Goal: Task Accomplishment & Management: Use online tool/utility

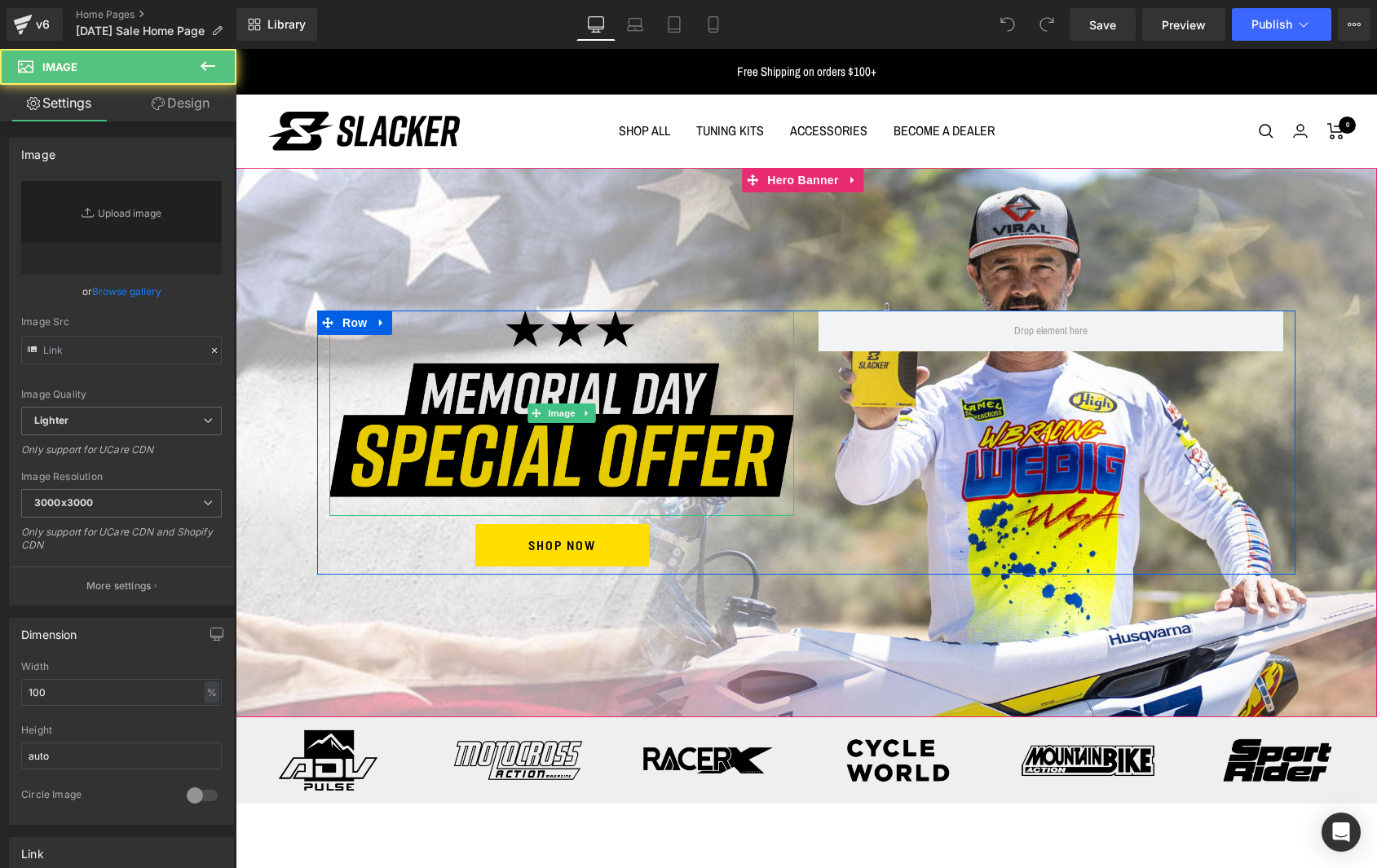
click at [570, 452] on img at bounding box center [562, 414] width 465 height 206
type input "[URL][DOMAIN_NAME]"
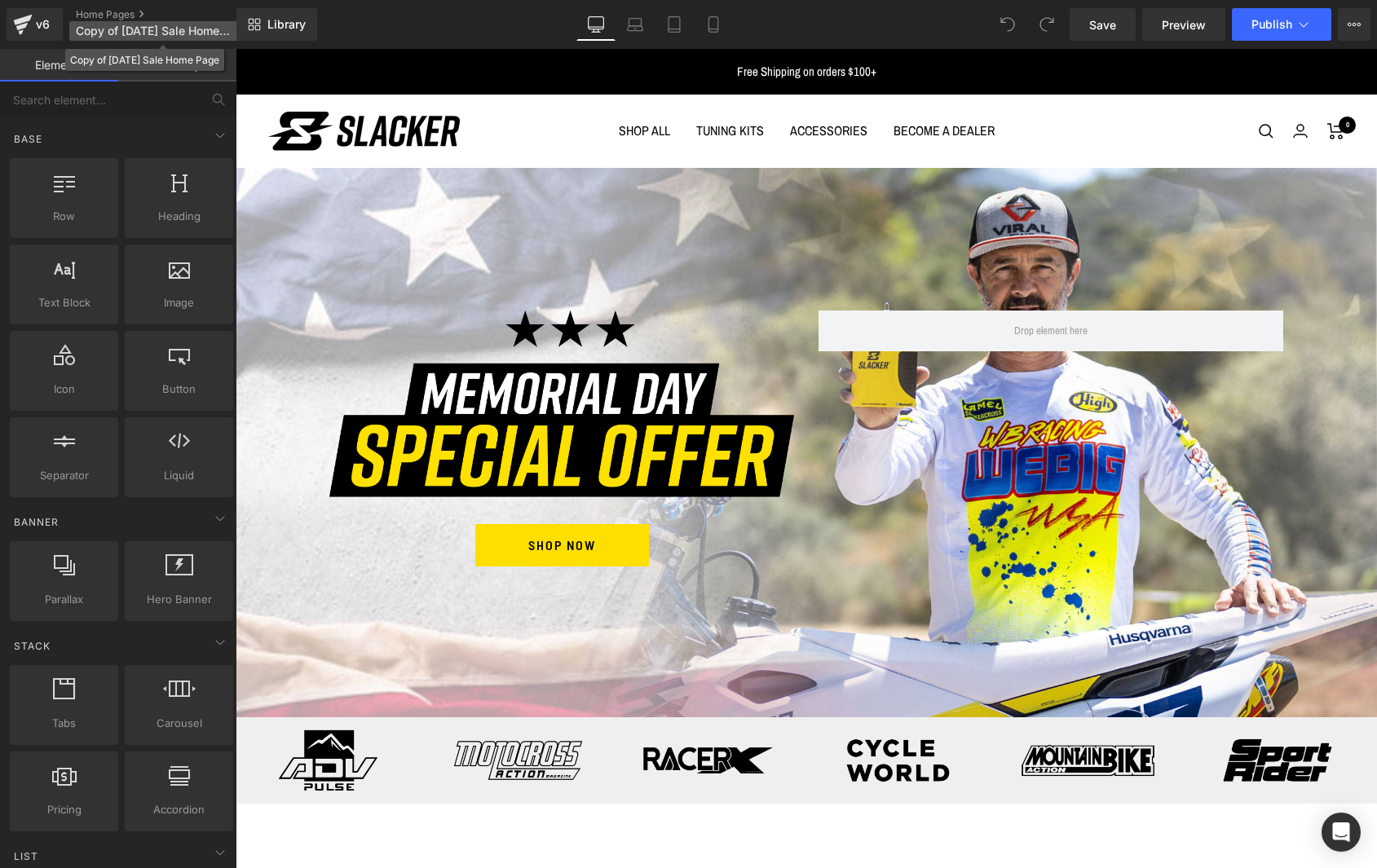
click at [123, 29] on span "Copy of 2025 Labor Day Sale Home Page" at bounding box center [154, 31] width 157 height 13
click at [124, 27] on span "Copy of 2025 Labor Day Sale Home Page" at bounding box center [154, 31] width 157 height 13
click at [151, 30] on span "Copy of 2025 Labor Day Sale Home Page" at bounding box center [154, 31] width 157 height 13
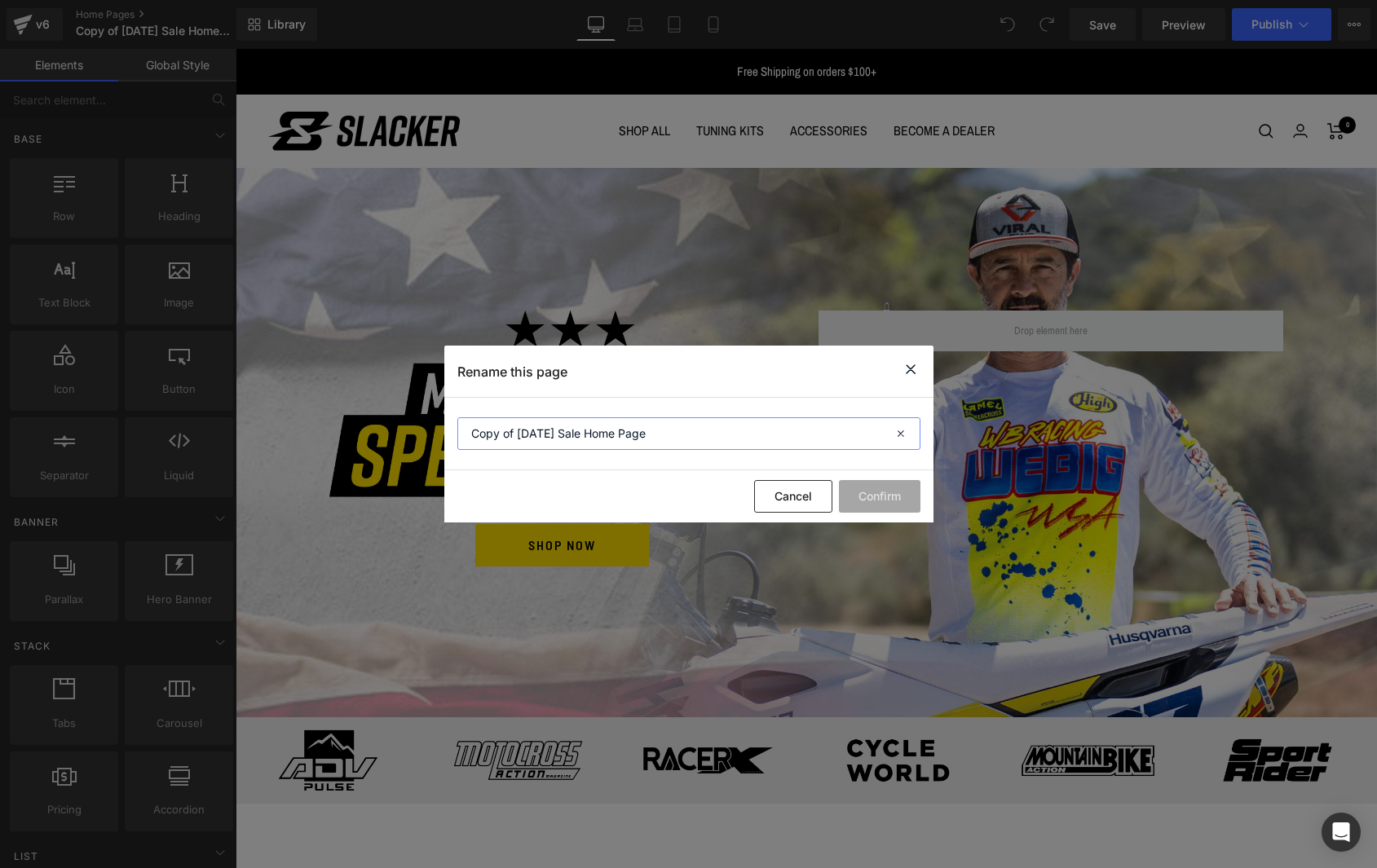
drag, startPoint x: 519, startPoint y: 432, endPoint x: 432, endPoint y: 429, distance: 87.1
click at [433, 429] on div "Rename this page Copy of 2025 Labor Day Sale Home Page Cancel Confirm" at bounding box center [688, 434] width 1377 height 868
type input "2025 Labor Day Sale Home Page"
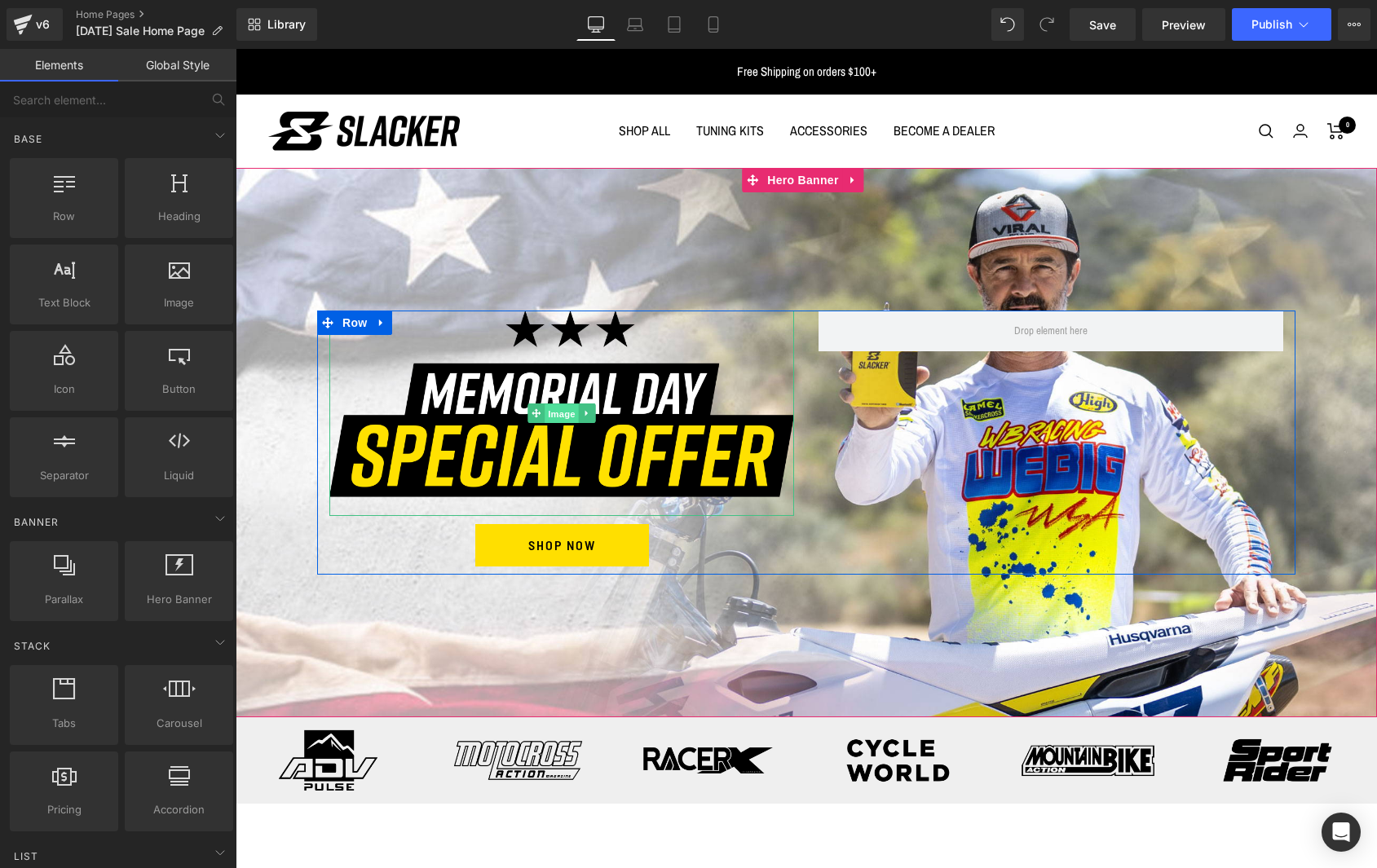
click at [550, 412] on span "Image" at bounding box center [562, 414] width 35 height 19
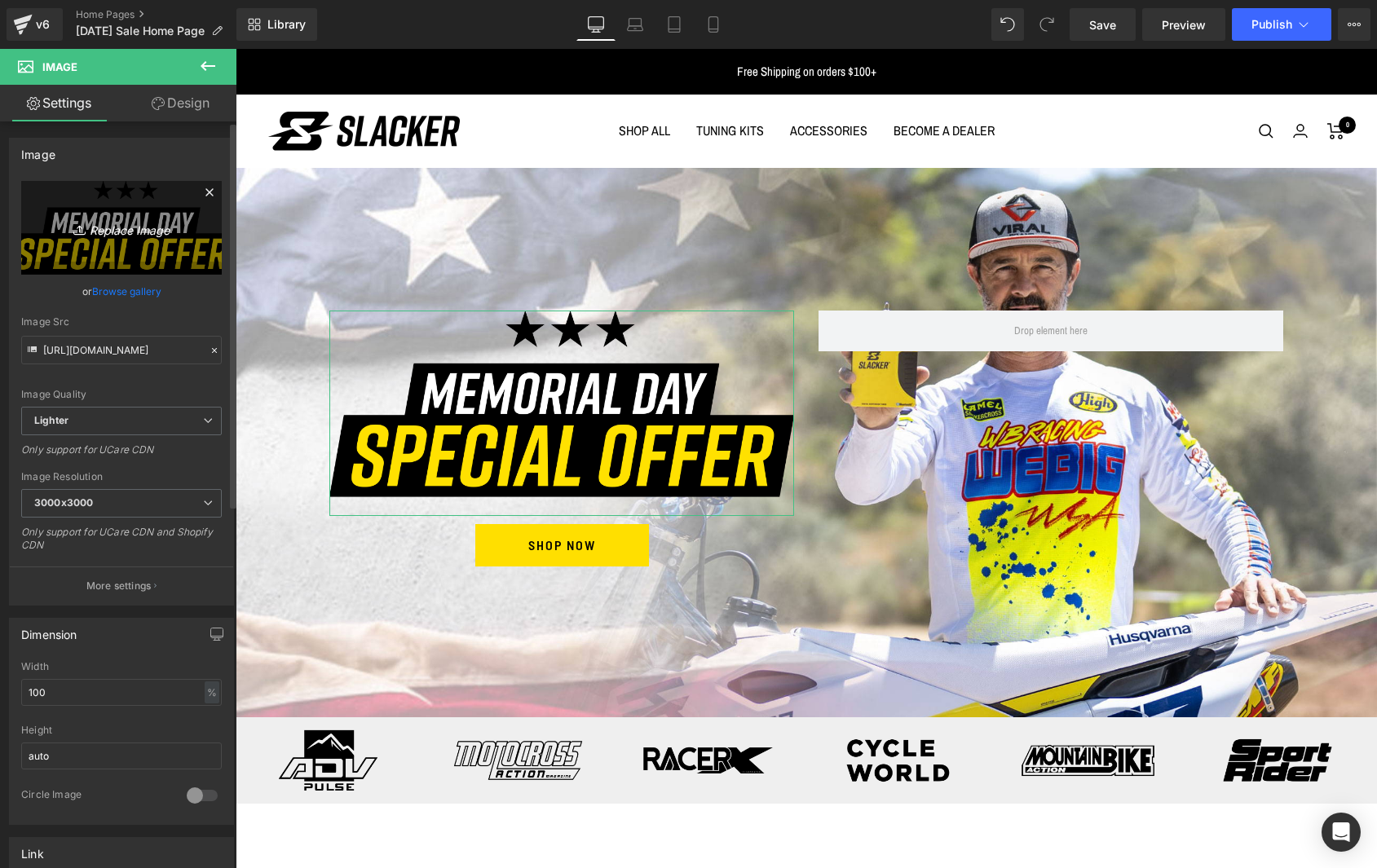
click at [115, 227] on icon "Replace Image" at bounding box center [122, 228] width 131 height 20
type input "C:\fakepath\Labor-Day.png"
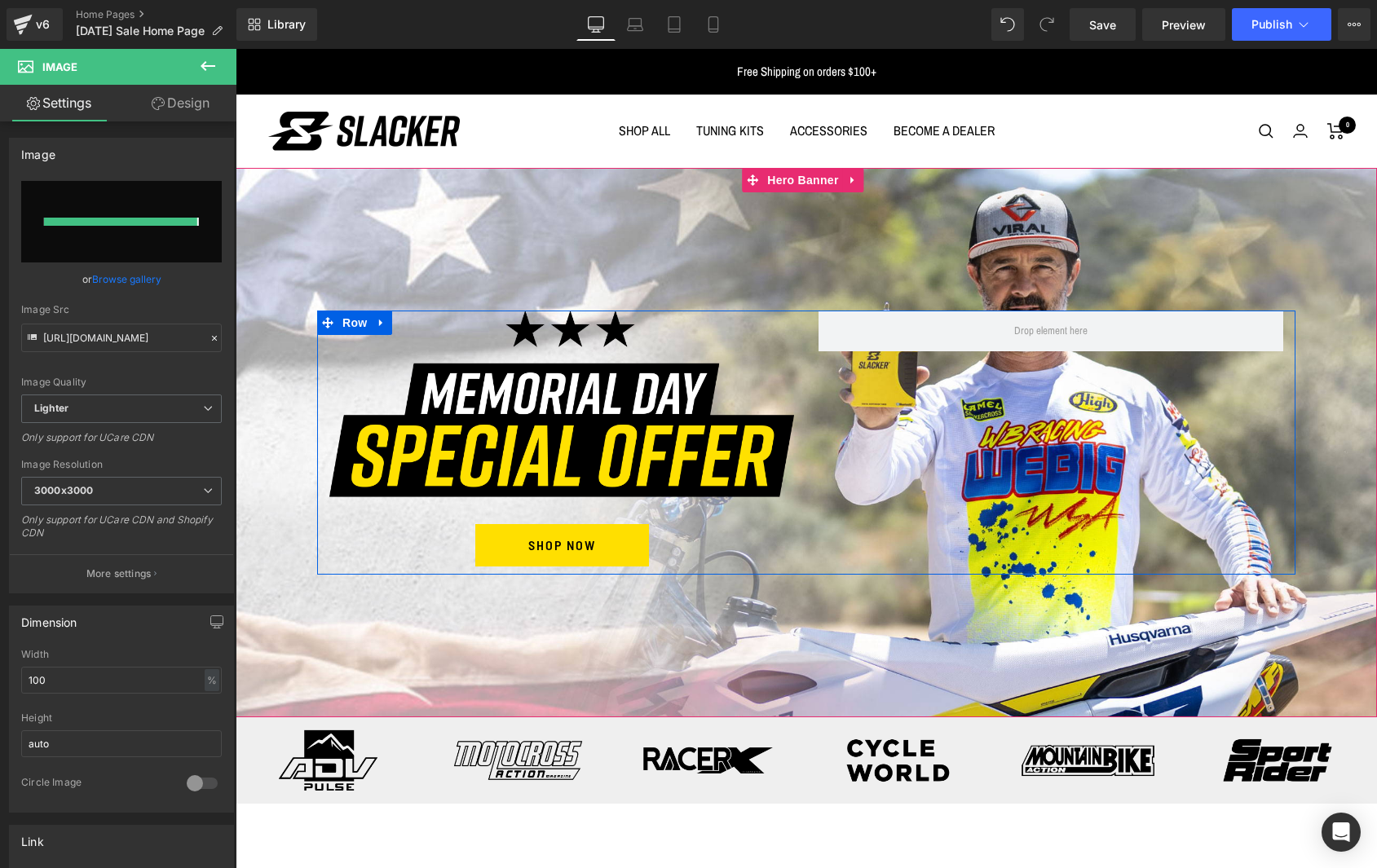
type input "https://ucarecdn.com/dbaf00a1-cc16-4c4d-a80b-1fcc3ee72dbe/-/format/auto/-/previ…"
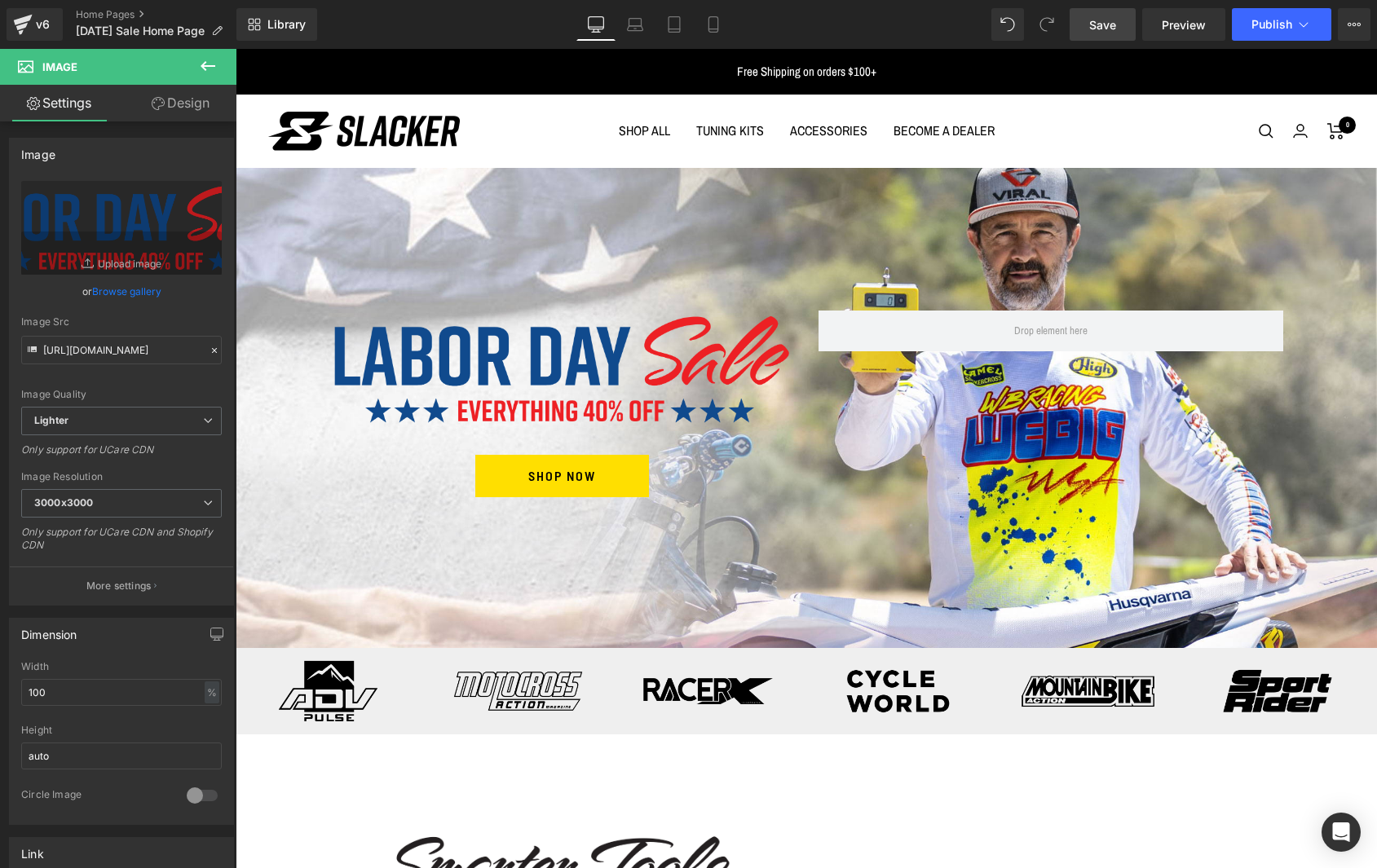
click at [1097, 24] on span "Save" at bounding box center [1102, 25] width 27 height 17
